Goal: Task Accomplishment & Management: Manage account settings

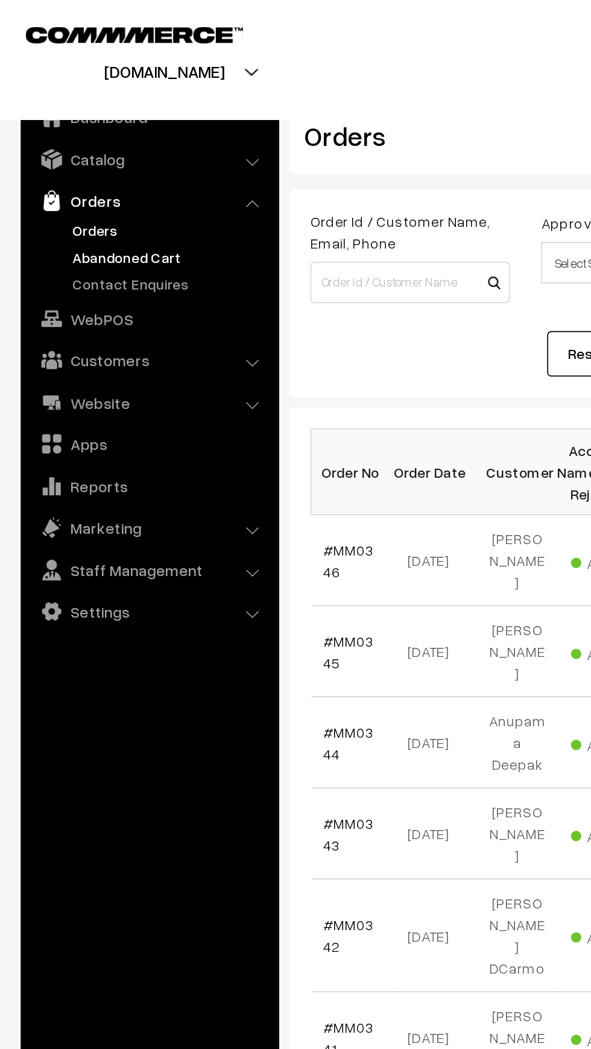
click at [101, 151] on link "Abandoned Cart" at bounding box center [98, 149] width 119 height 13
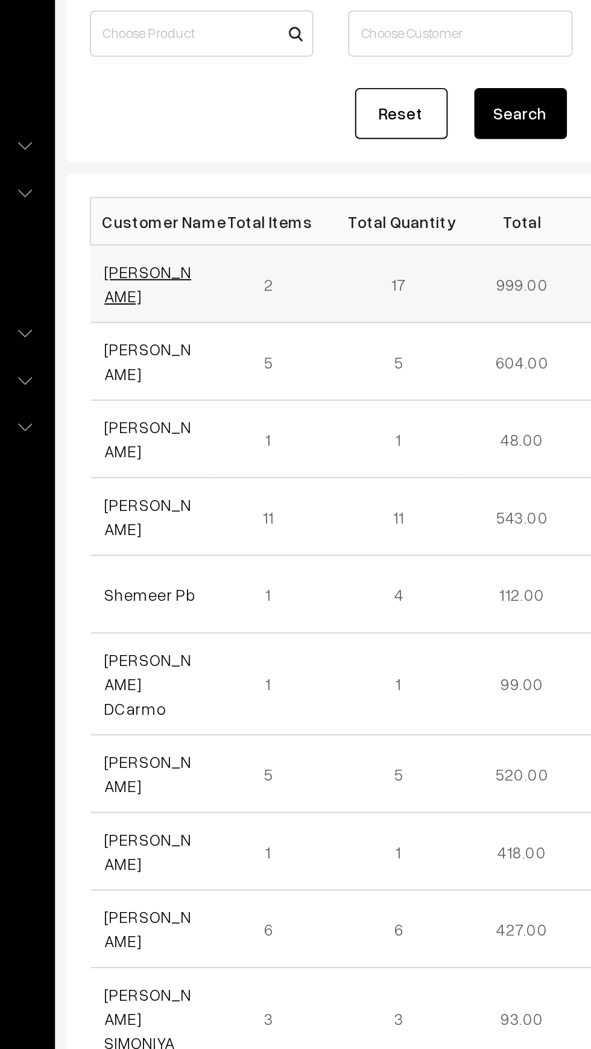
click at [214, 276] on link "[PERSON_NAME]" at bounding box center [211, 283] width 45 height 23
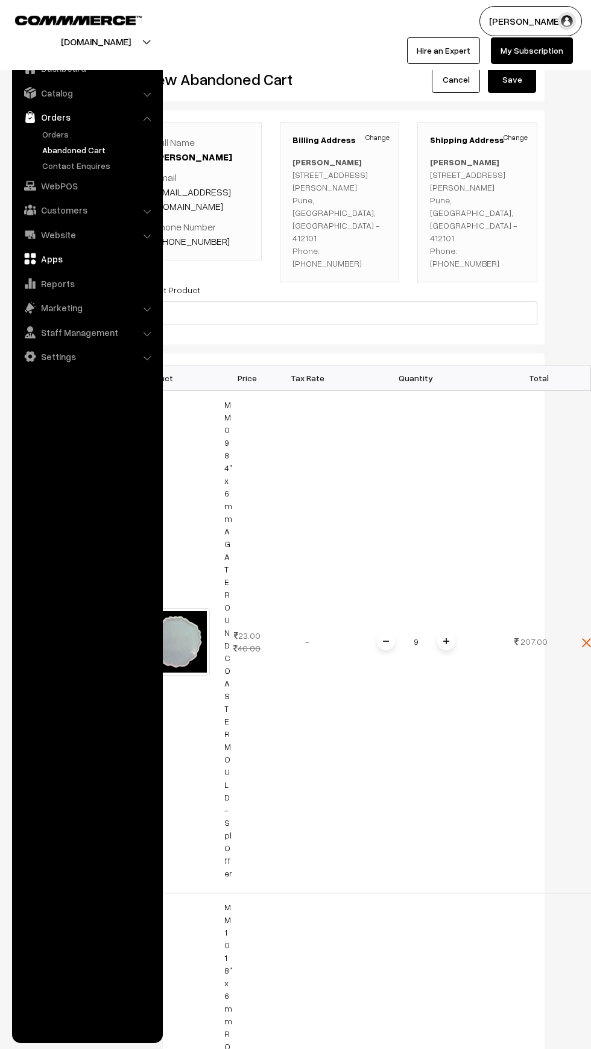
click at [20, 255] on link "Apps" at bounding box center [86, 259] width 143 height 22
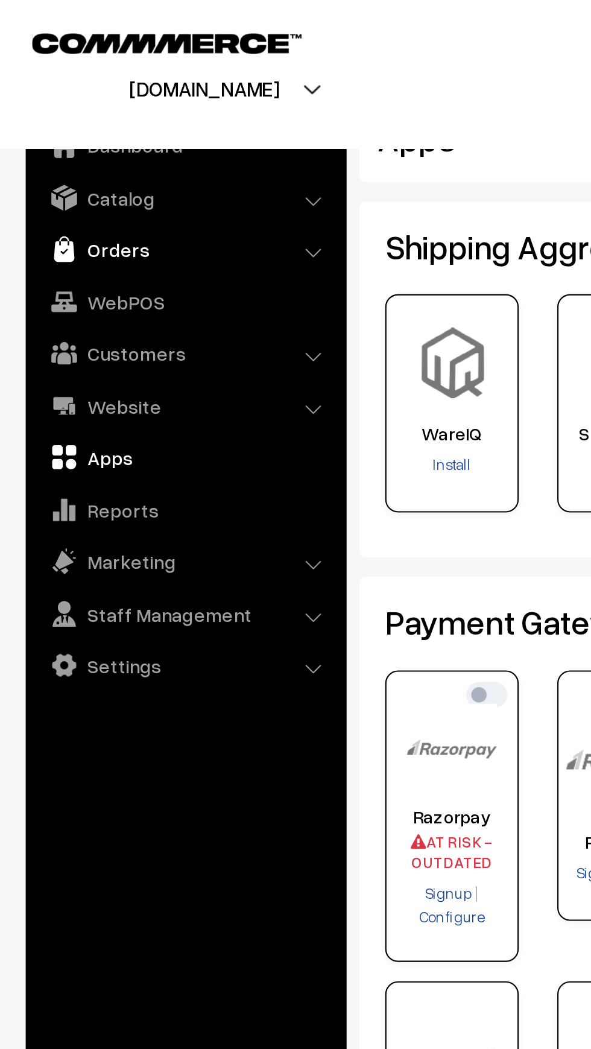
click at [77, 113] on link "Orders" at bounding box center [86, 117] width 143 height 22
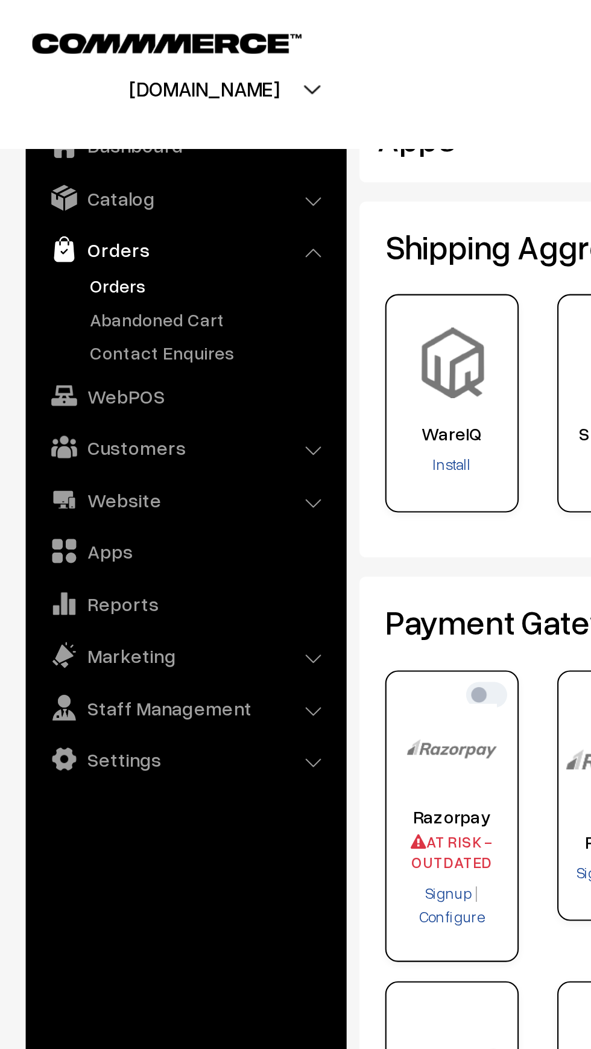
click at [80, 134] on link "Orders" at bounding box center [98, 134] width 119 height 13
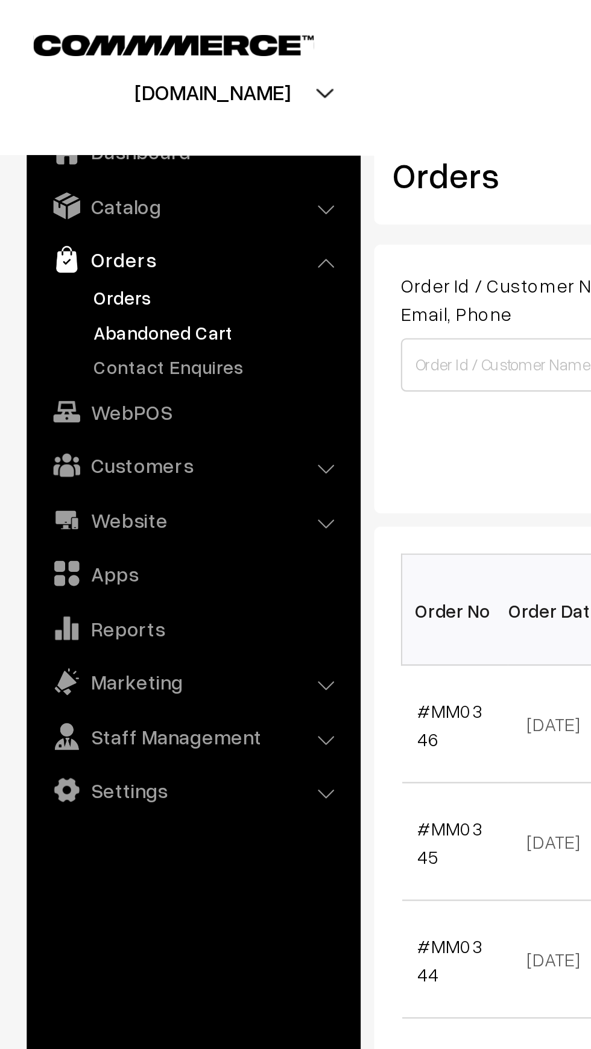
click at [95, 149] on link "Abandoned Cart" at bounding box center [98, 149] width 119 height 13
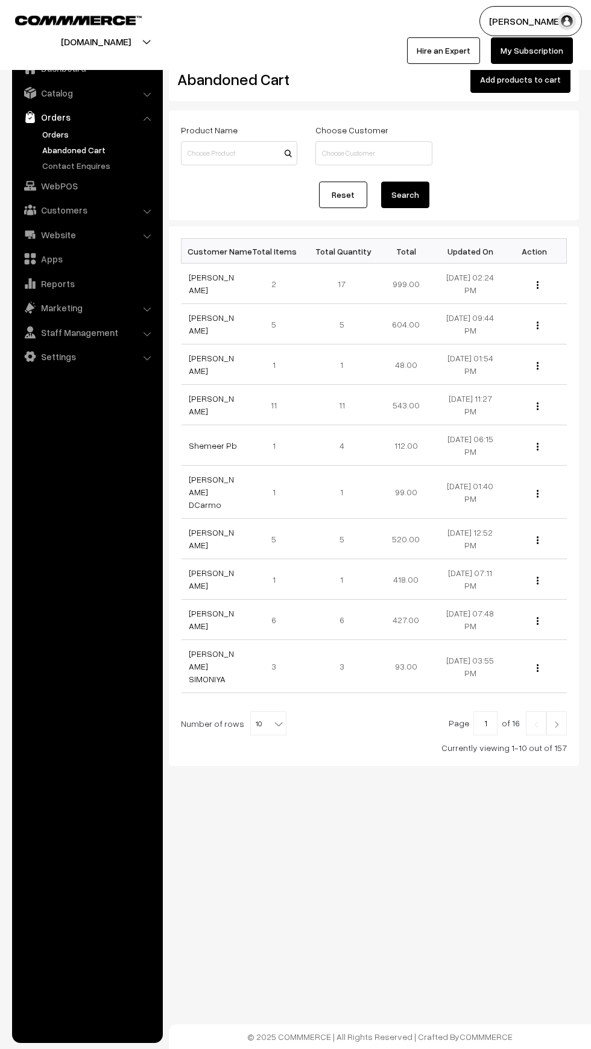
click at [84, 133] on link "Orders" at bounding box center [98, 134] width 119 height 13
